Goal: Navigation & Orientation: Find specific page/section

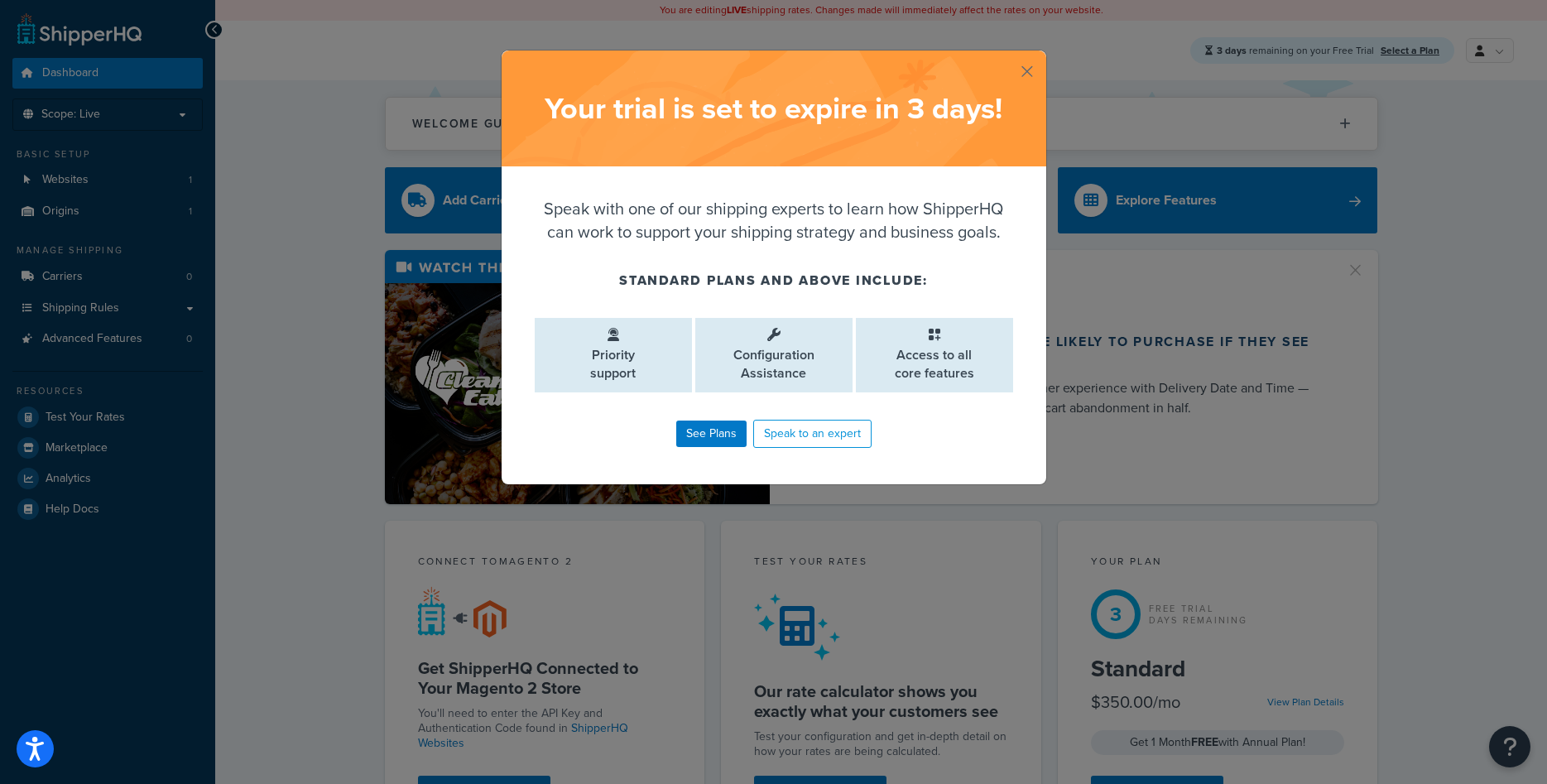
click at [1042, 55] on button "button" at bounding box center [1044, 52] width 4 height 4
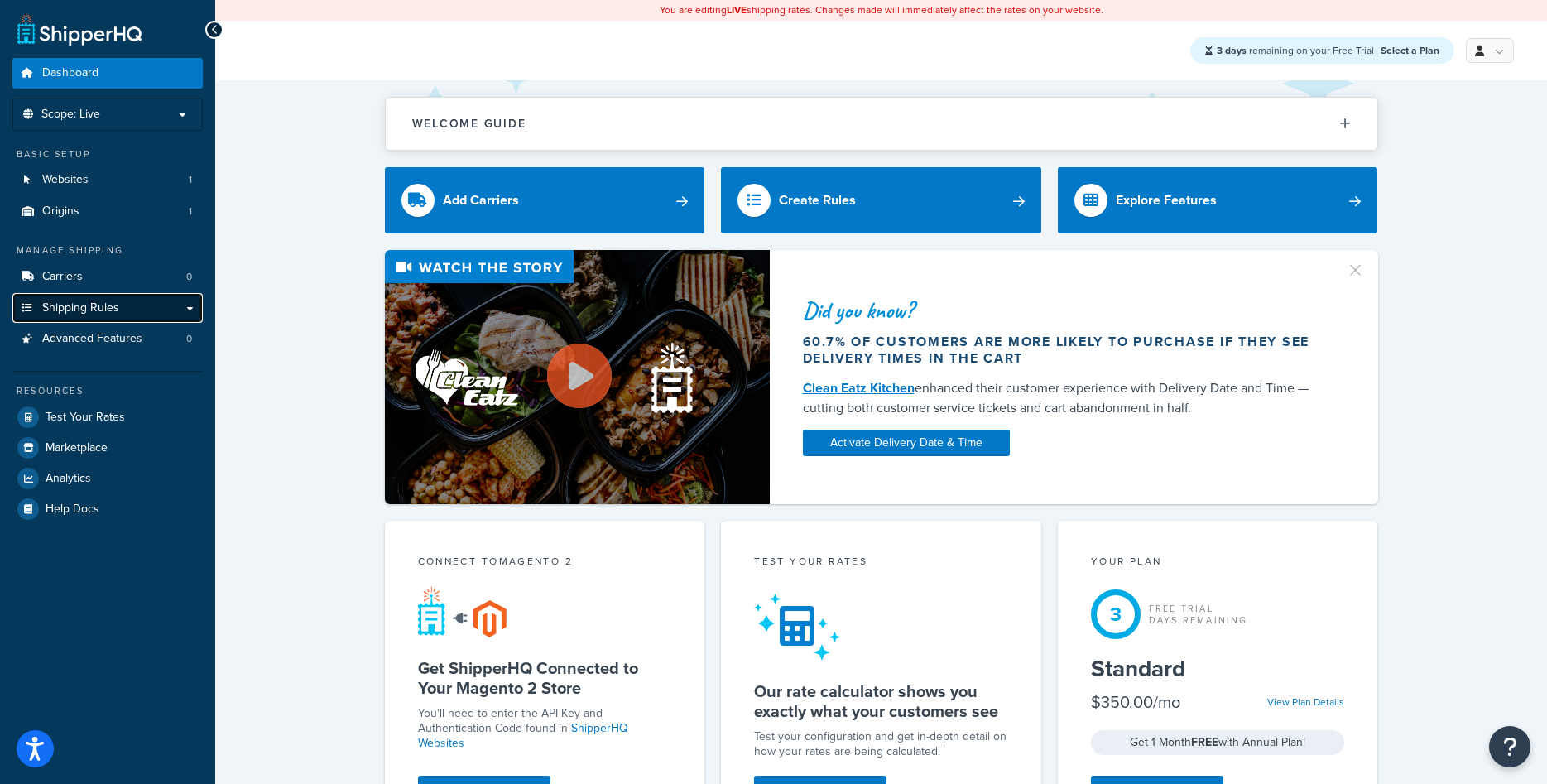
click at [167, 310] on link "Shipping Rules" at bounding box center [108, 308] width 191 height 31
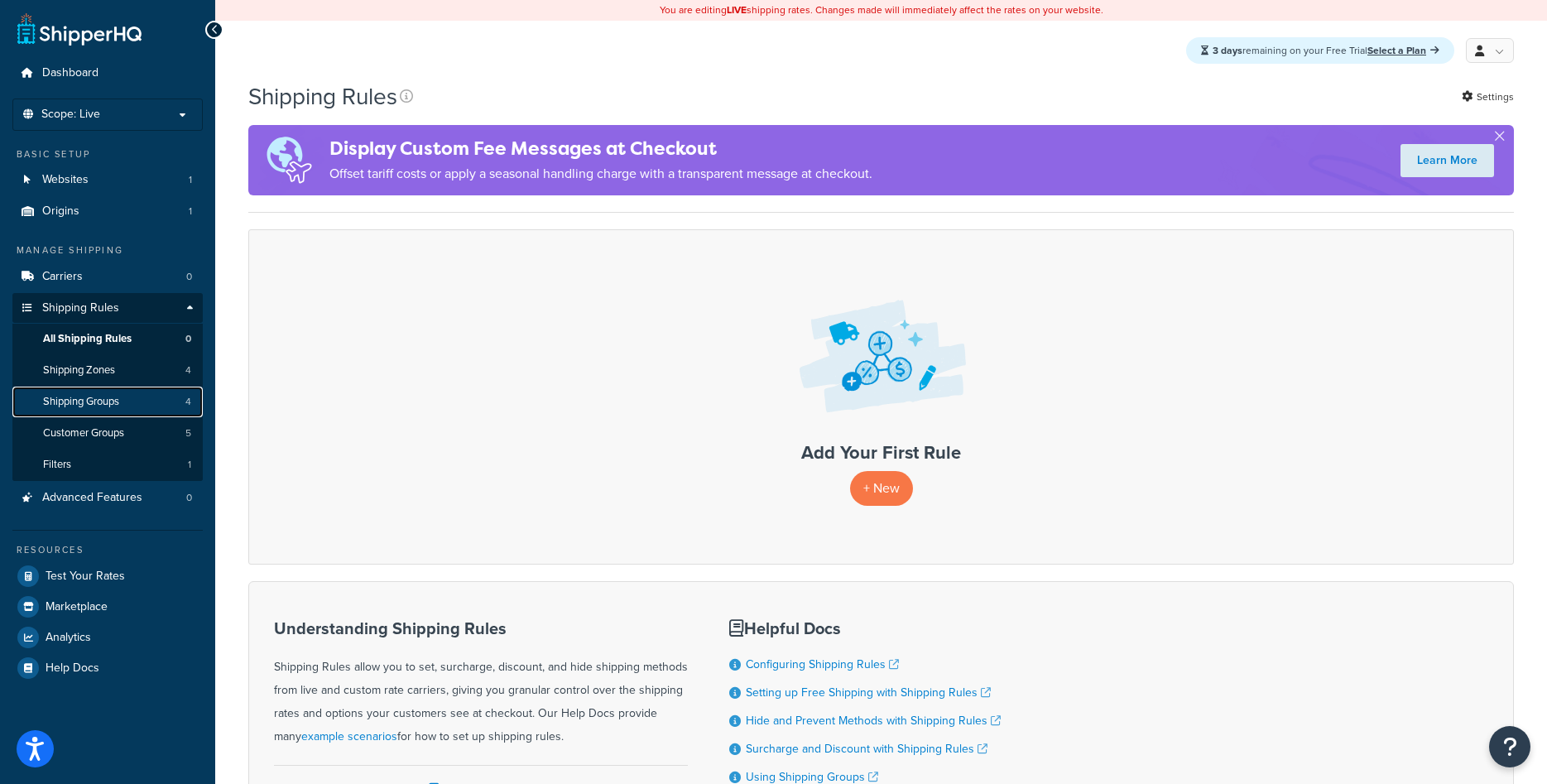
click at [99, 406] on span "Shipping Groups" at bounding box center [81, 401] width 76 height 14
